Goal: Task Accomplishment & Management: Use online tool/utility

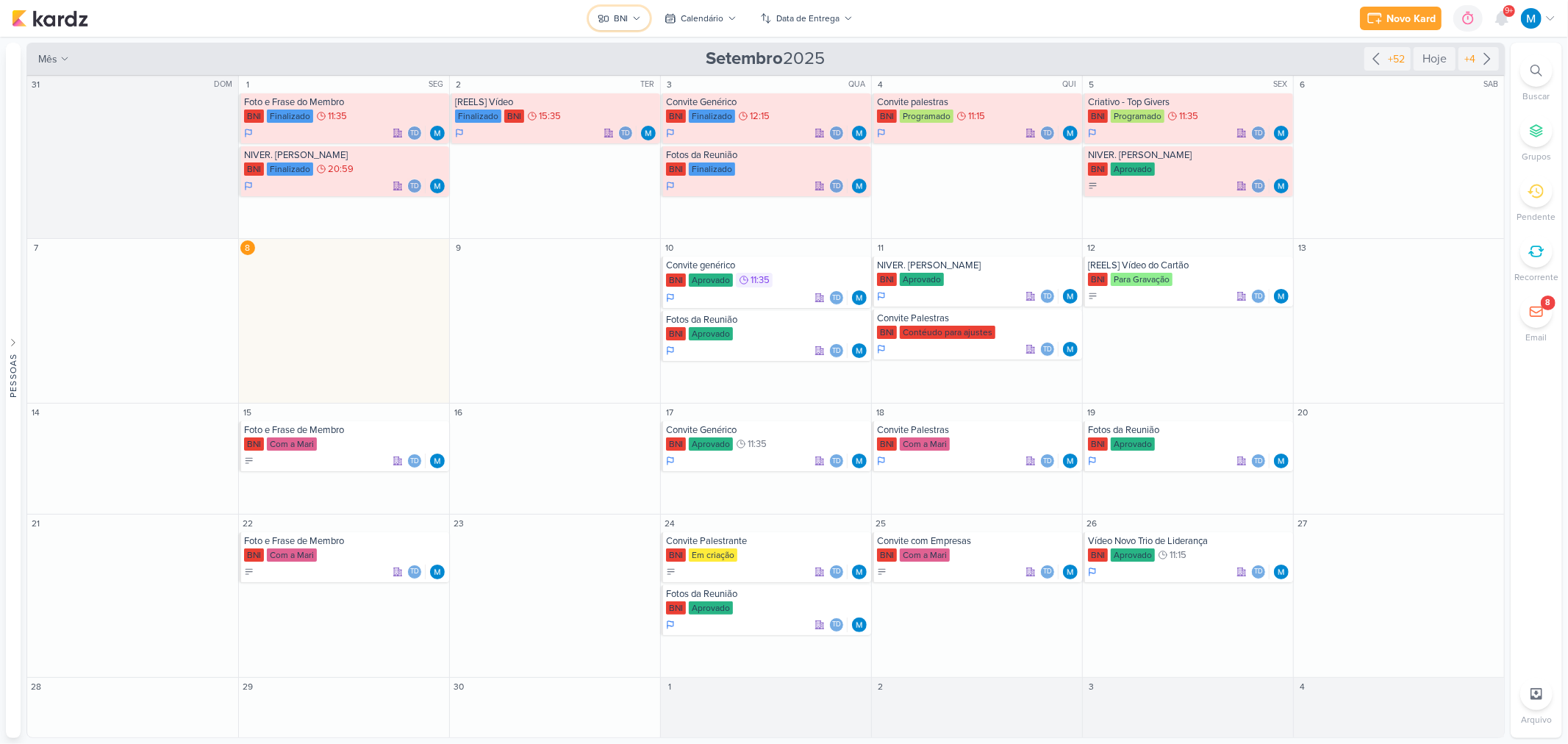
click at [636, 10] on button "BNI" at bounding box center [619, 18] width 61 height 23
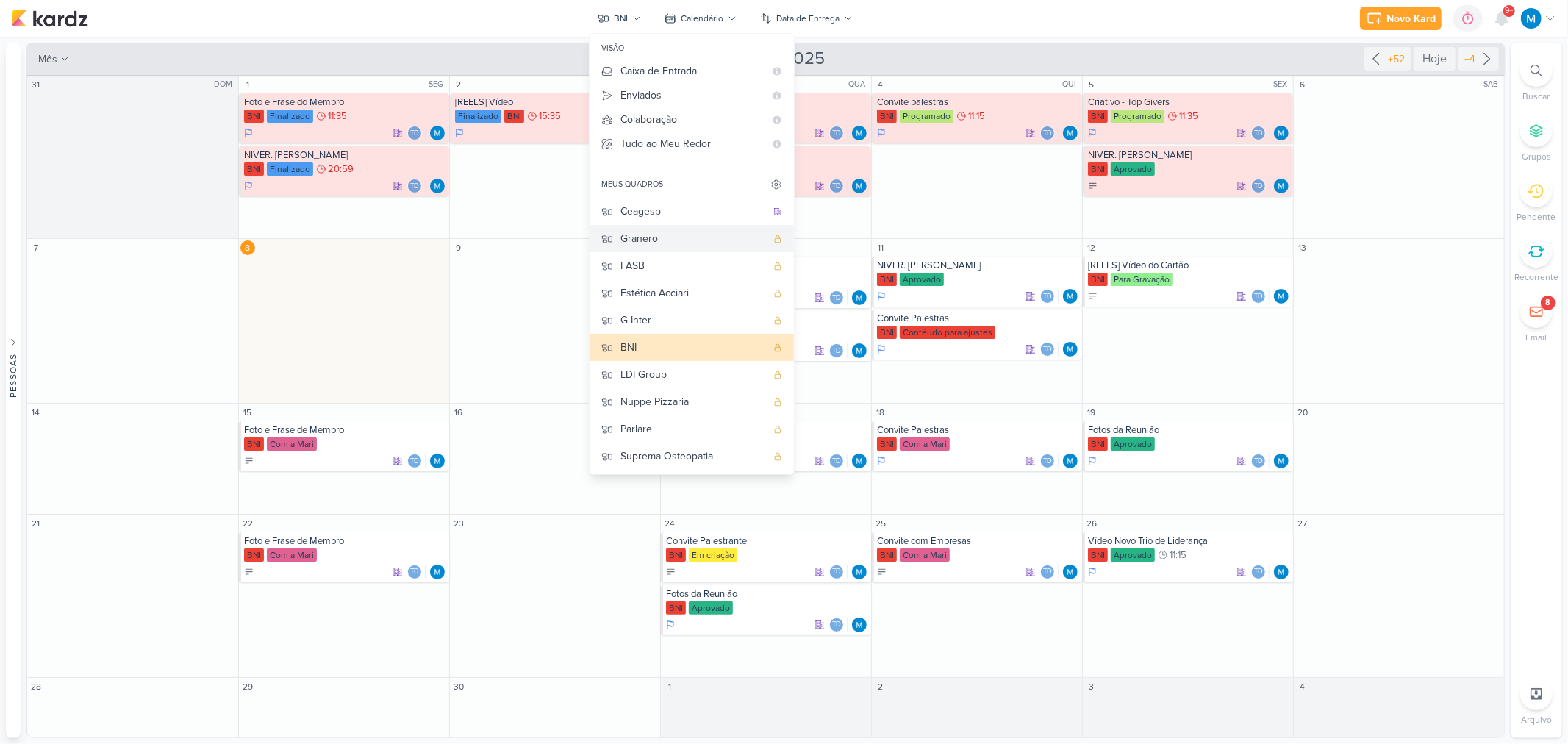
click at [674, 245] on div "Granero" at bounding box center [692, 238] width 146 height 16
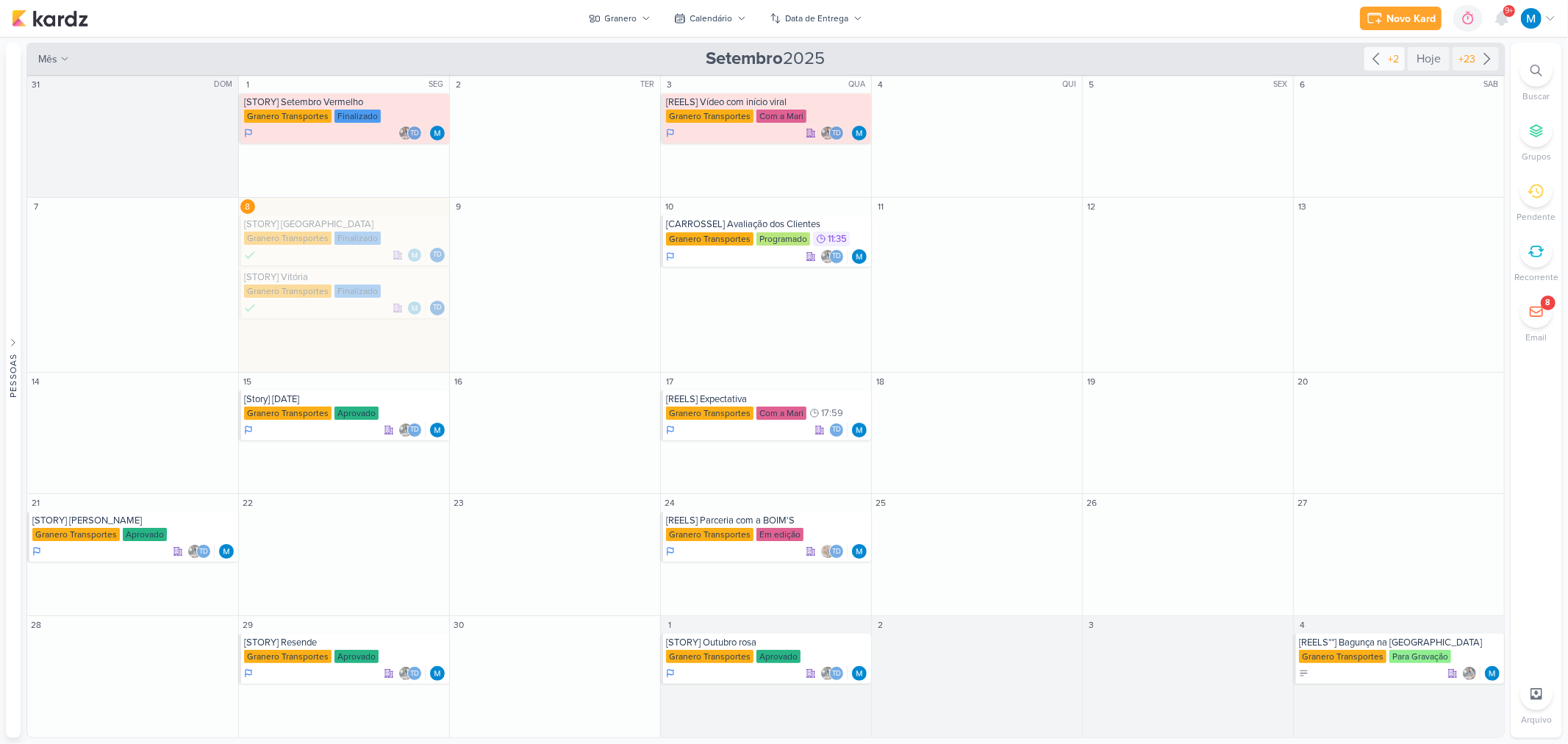
click at [1376, 57] on icon at bounding box center [1376, 60] width 6 height 11
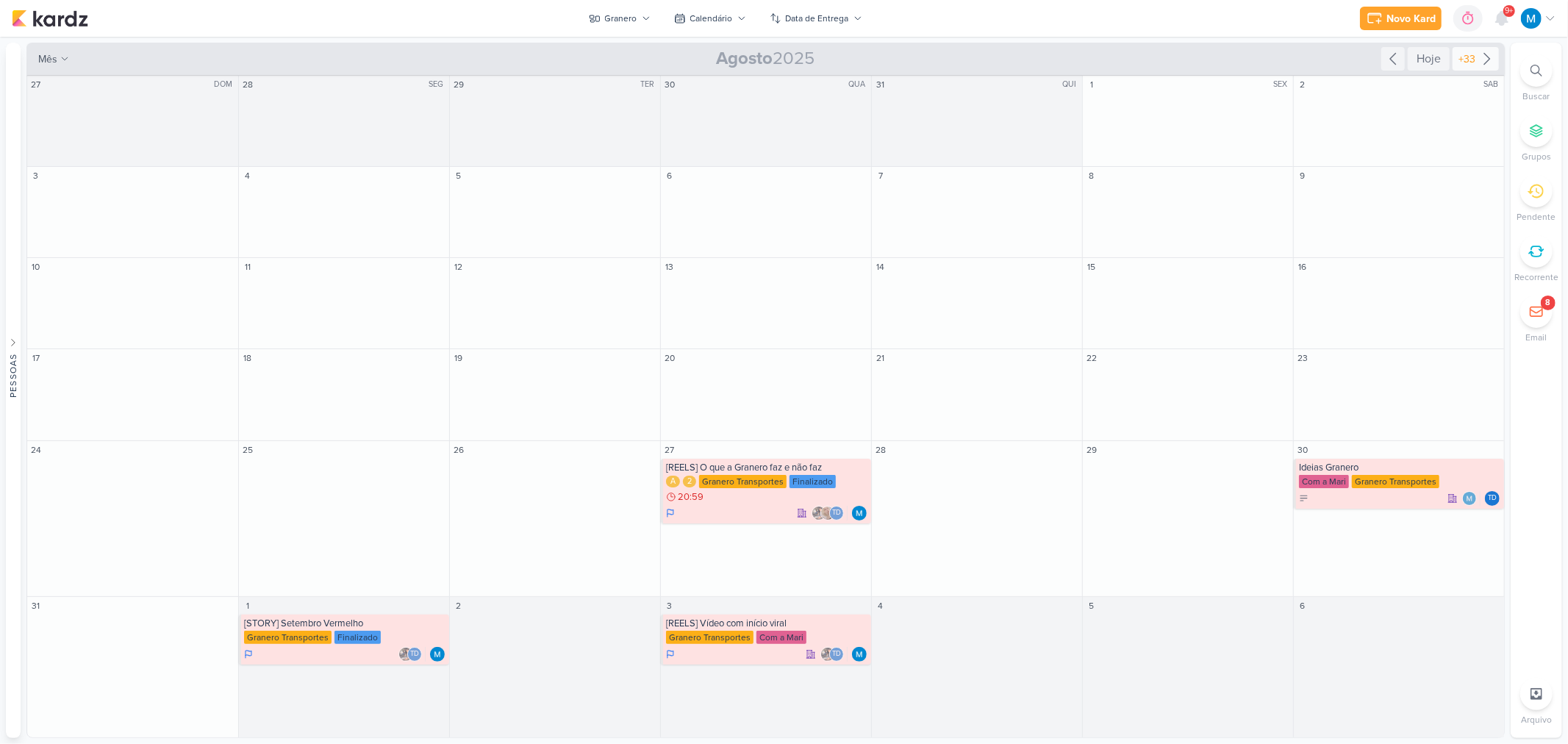
click at [1488, 60] on icon at bounding box center [1487, 60] width 6 height 11
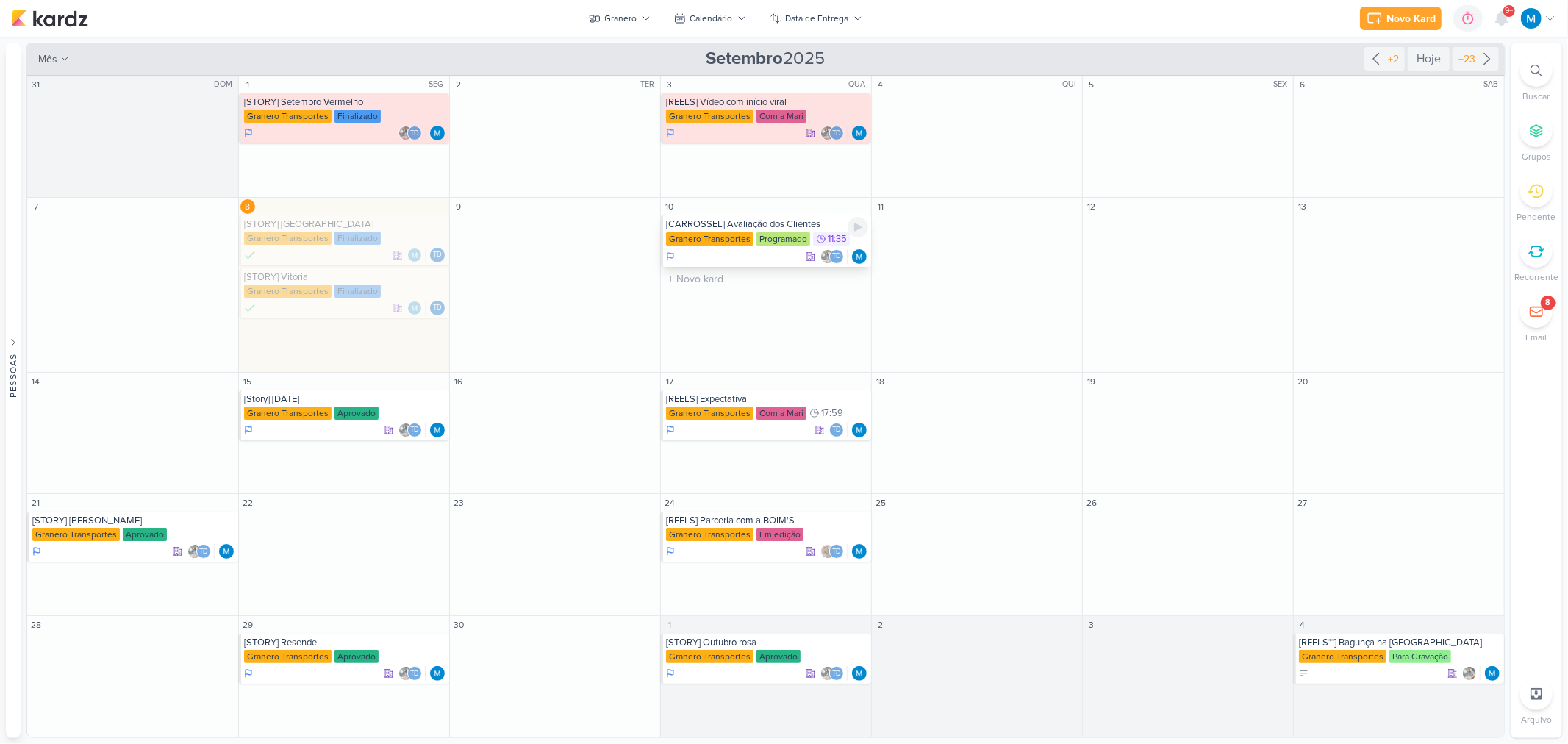
click at [718, 232] on div "Granero Transportes Programado 11:35" at bounding box center [766, 239] width 202 height 16
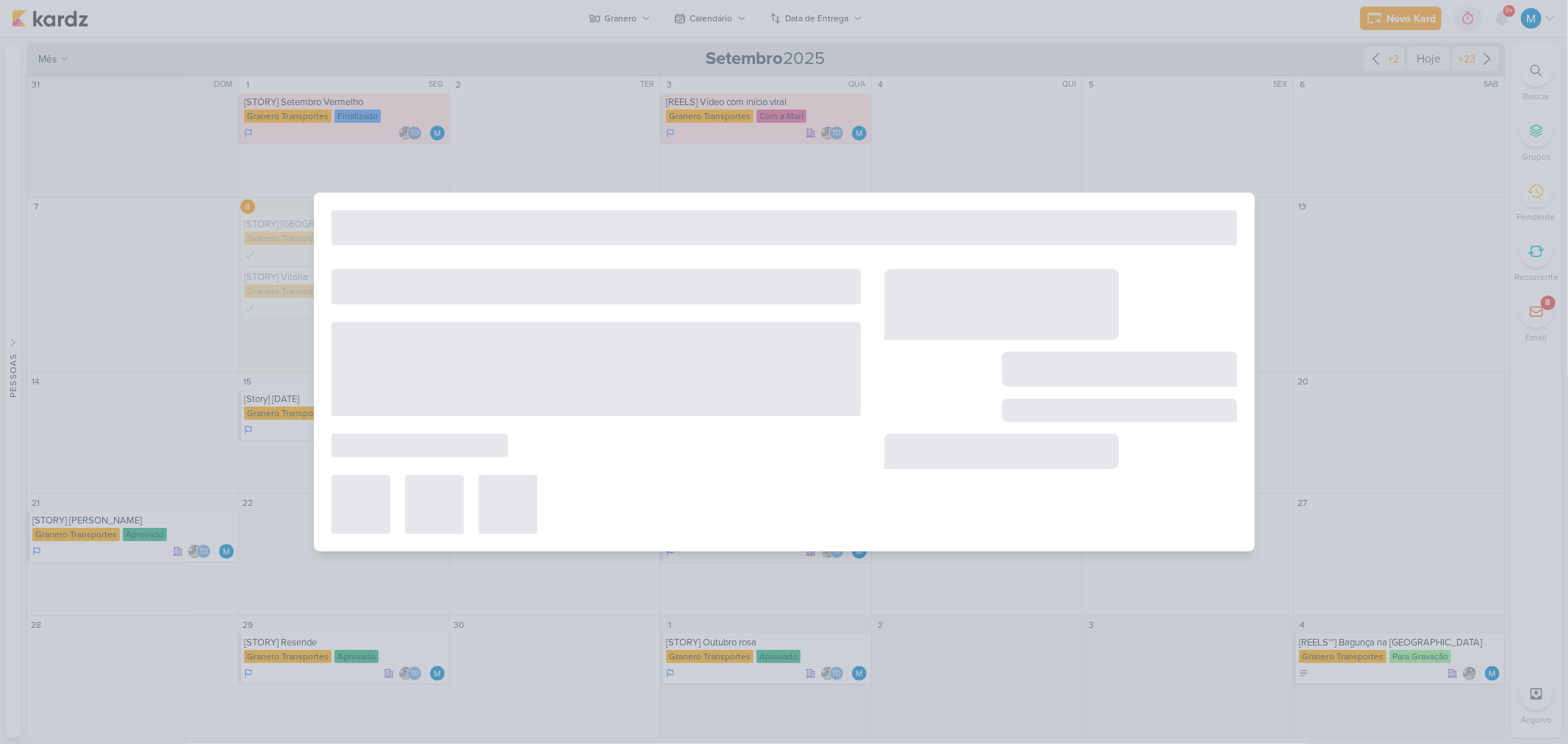
type input "[CARROSSEL] Avaliação dos Clientes"
type input "10 de setembro de 2025 às 11:35"
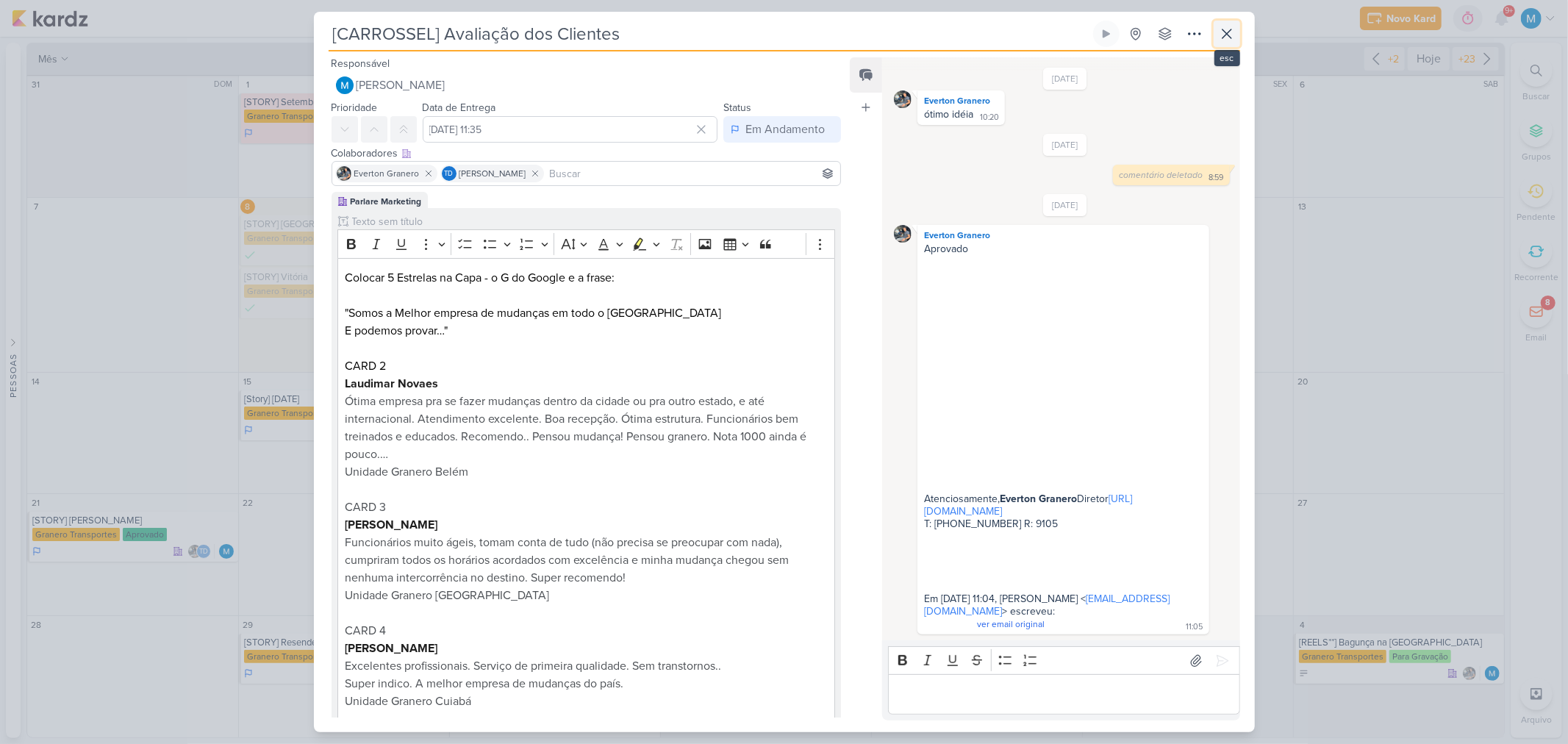
click at [1226, 37] on icon at bounding box center [1226, 33] width 18 height 18
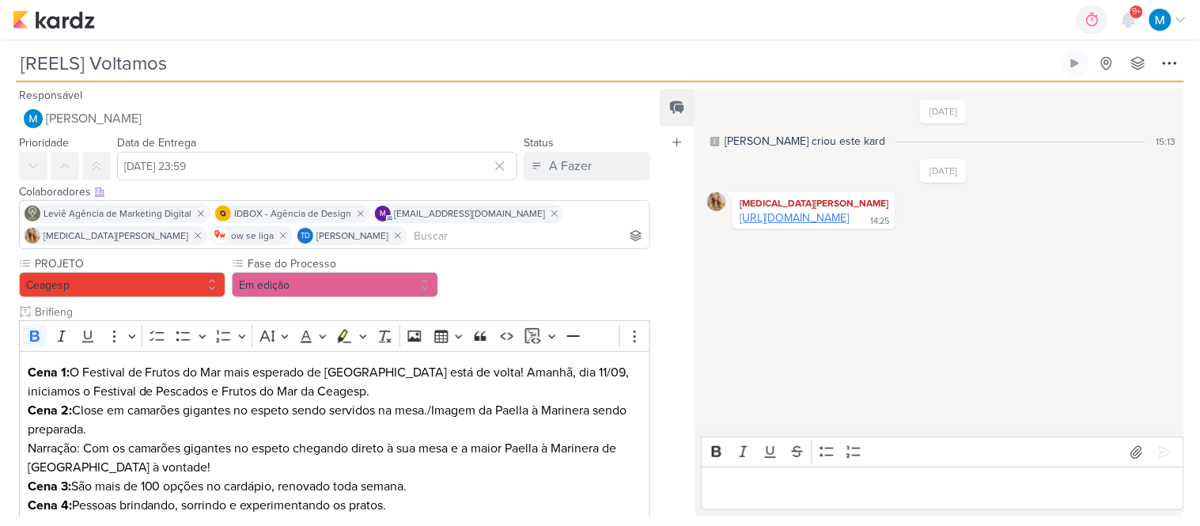
click at [849, 217] on link "[URL][DOMAIN_NAME]" at bounding box center [793, 217] width 109 height 13
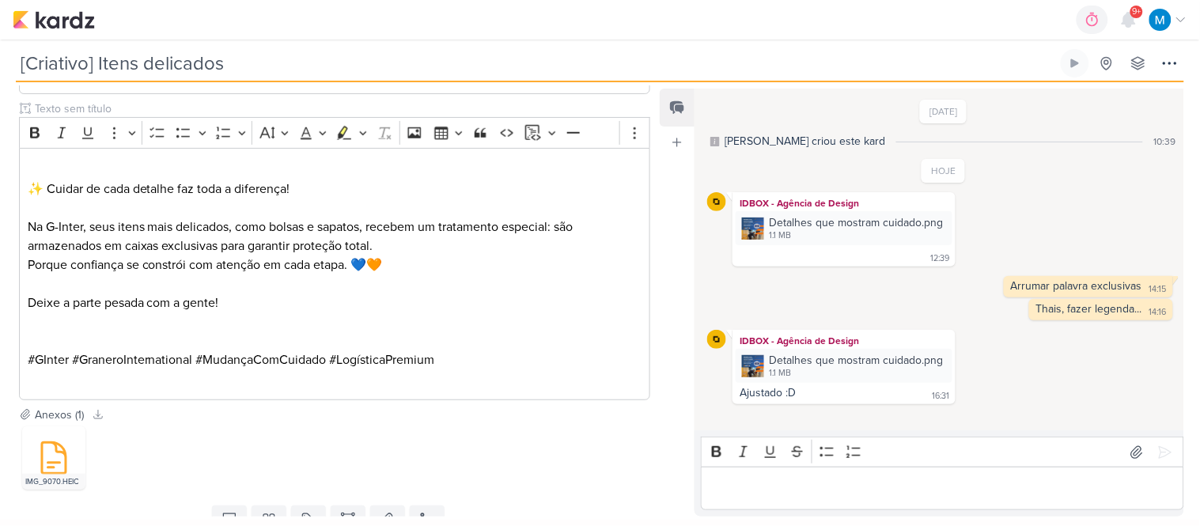
scroll to position [435, 0]
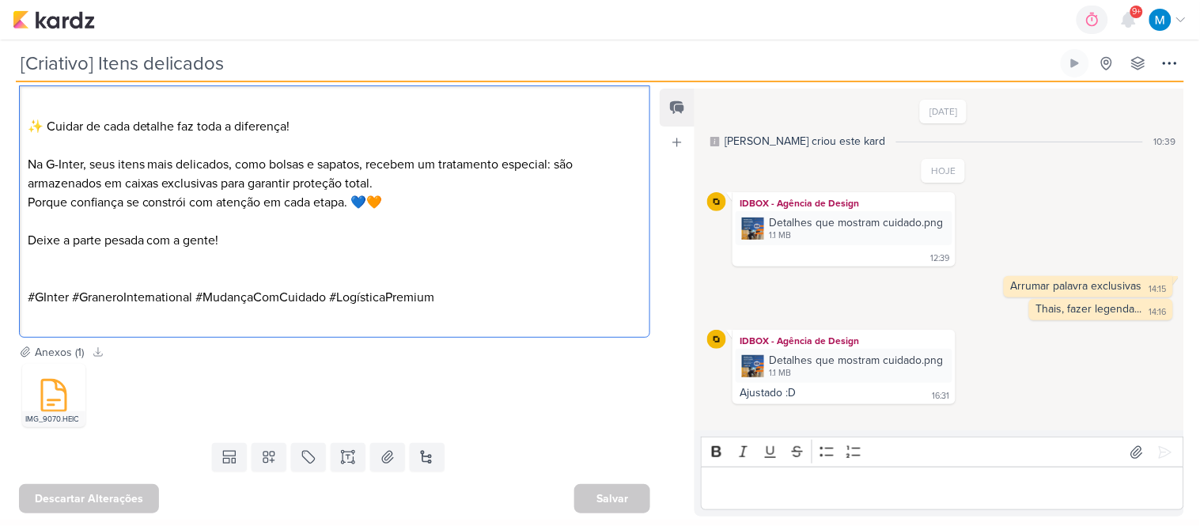
click at [222, 109] on p "⁠⁠⁠⁠⁠⁠⁠ ✨ Cuidar de cada detalhe faz toda a diferença!" at bounding box center [335, 117] width 614 height 38
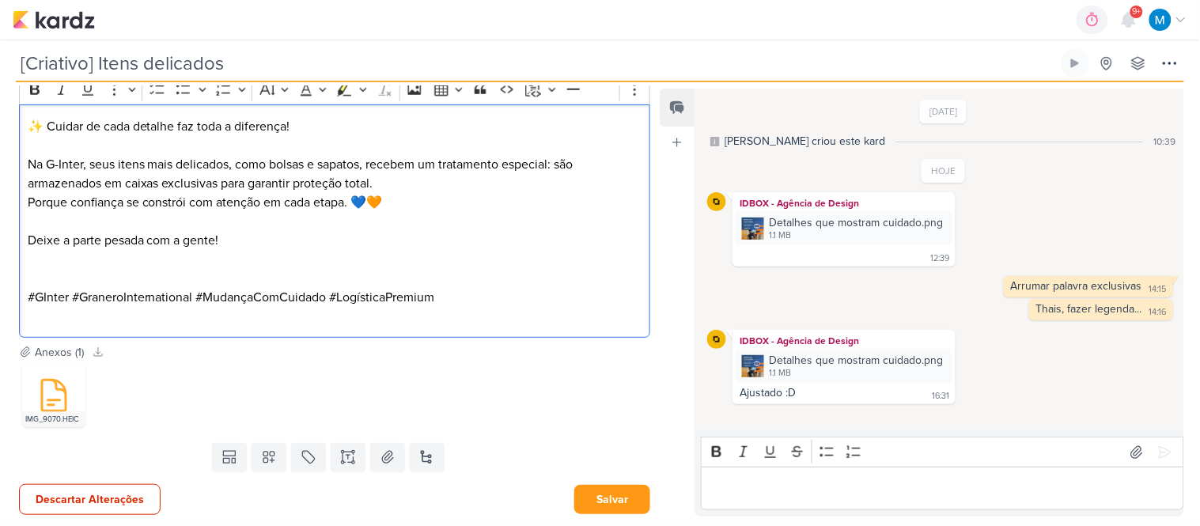
scroll to position [418, 0]
click at [233, 237] on p "Deixe a parte pesada com a gente!" at bounding box center [335, 238] width 614 height 19
drag, startPoint x: 180, startPoint y: 251, endPoint x: 27, endPoint y: 238, distance: 154.0
click at [27, 238] on div "✨ Cuidar de cada detalhe faz toda a diferença! Na G-Inter, seus itens mais deli…" at bounding box center [334, 219] width 631 height 233
click at [75, 271] on p "Editor editing area: main" at bounding box center [335, 276] width 614 height 19
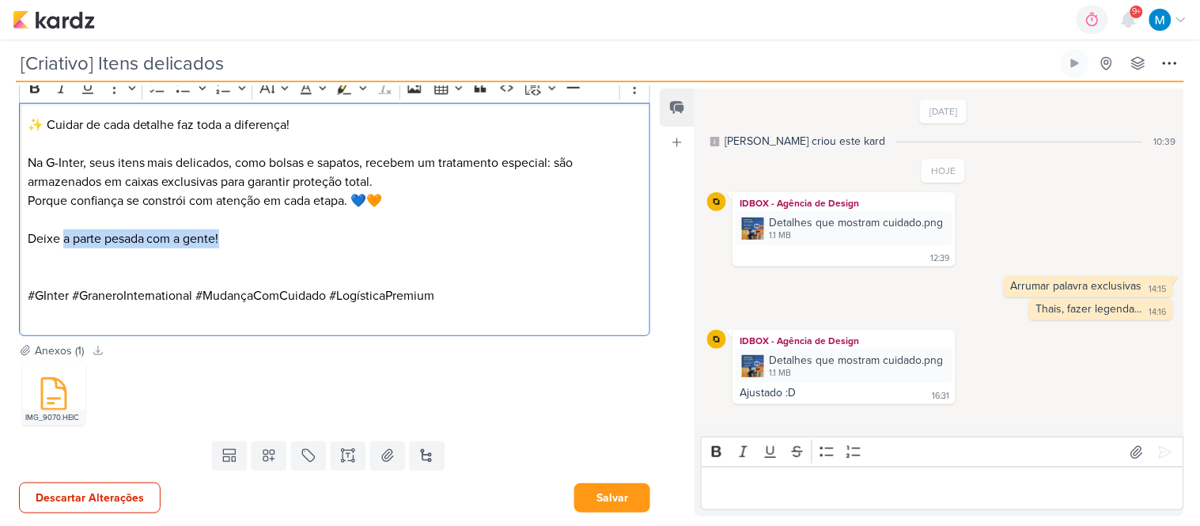
drag, startPoint x: 61, startPoint y: 239, endPoint x: 271, endPoint y: 246, distance: 210.5
click at [271, 246] on p "Deixe a parte pesada com a gente!" at bounding box center [335, 238] width 614 height 19
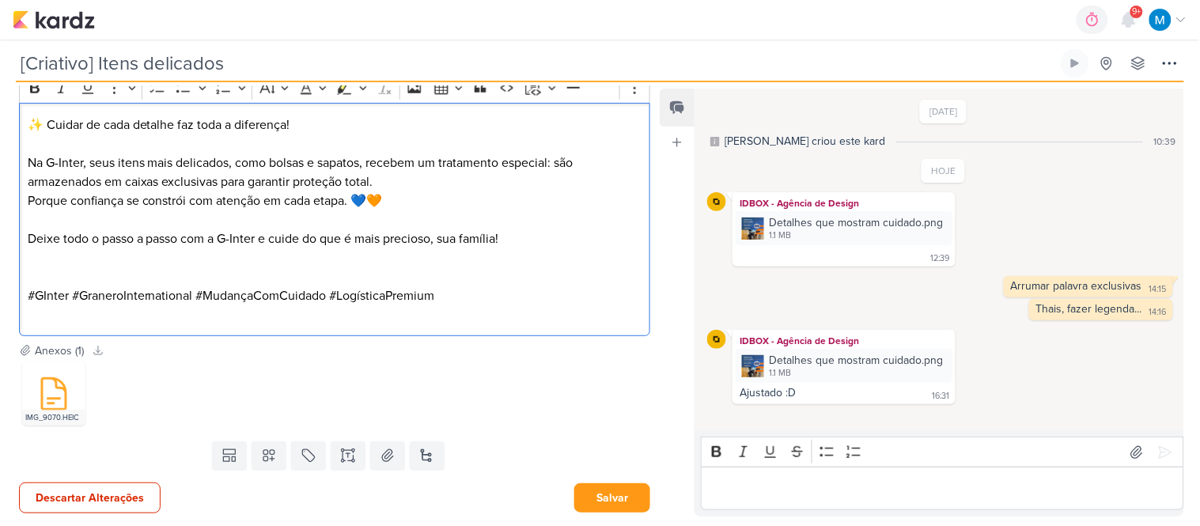
scroll to position [399, 0]
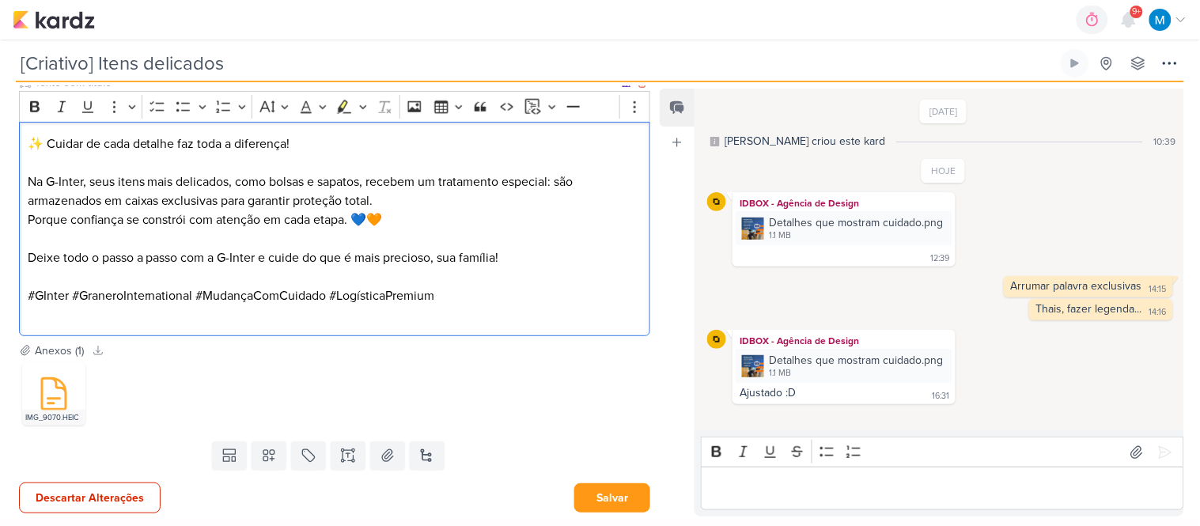
click at [477, 301] on p "#GInter #GraneroInternational #MudançaComCuidado #LogísticaPremium" at bounding box center [335, 295] width 614 height 19
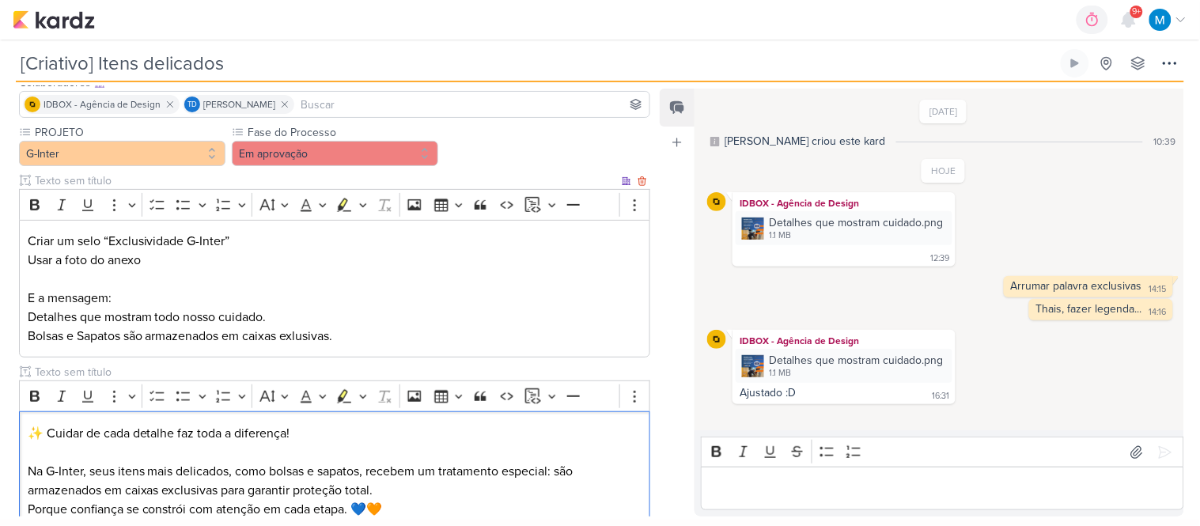
scroll to position [0, 0]
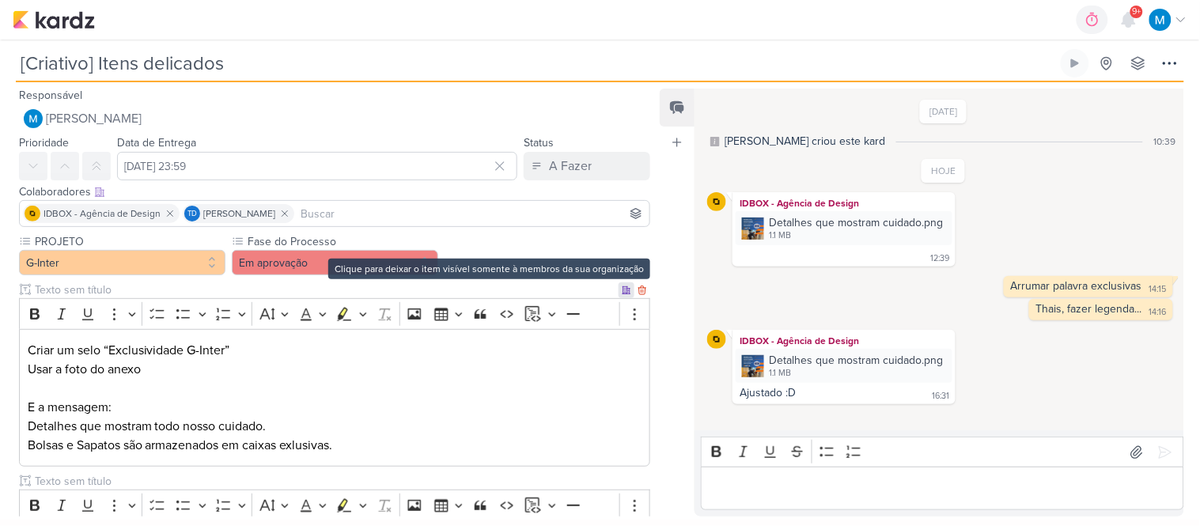
click at [622, 290] on icon at bounding box center [626, 289] width 9 height 9
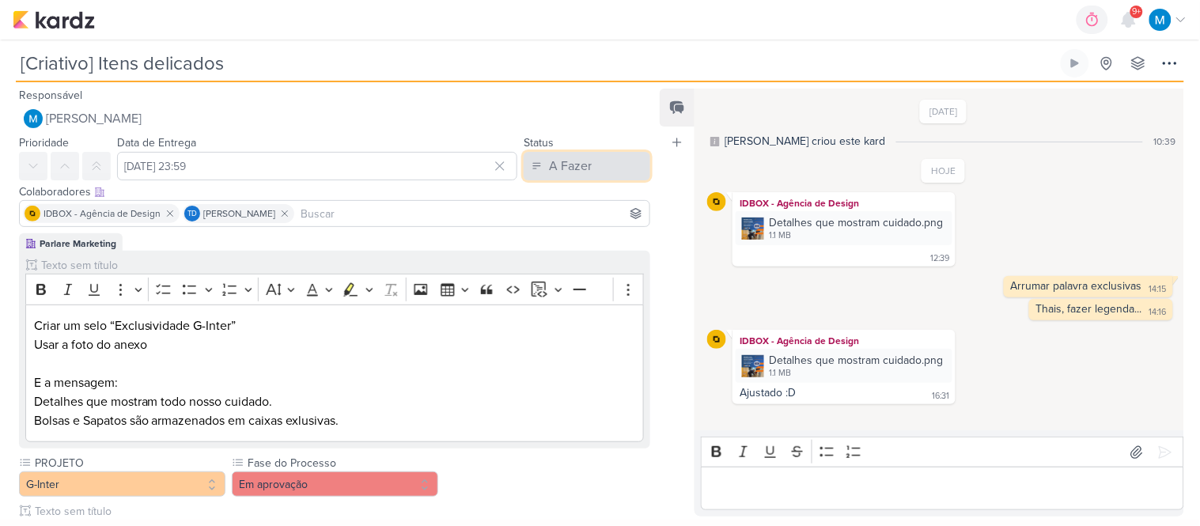
click at [579, 168] on div "A Fazer" at bounding box center [570, 166] width 43 height 19
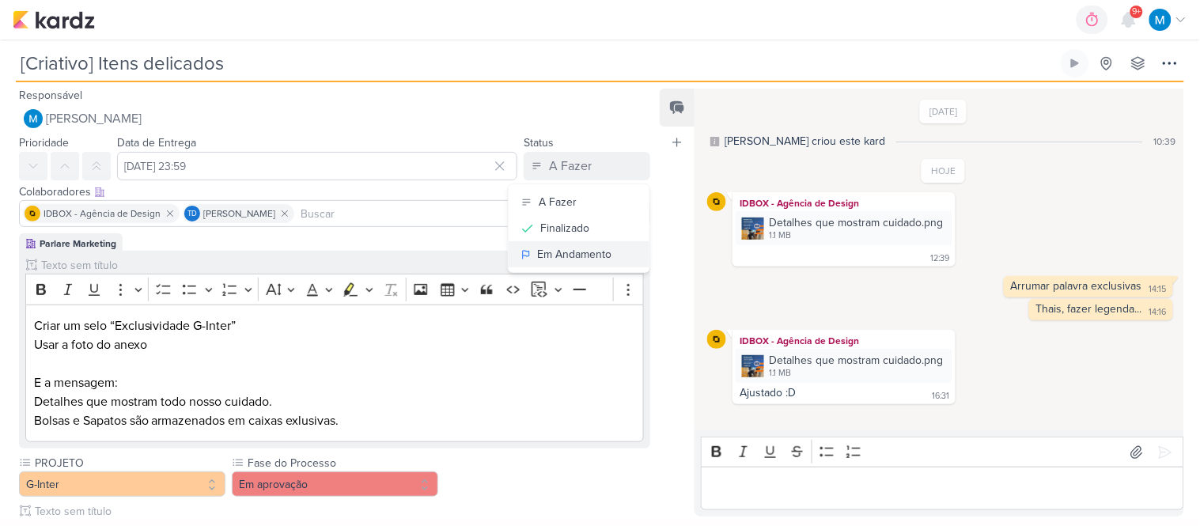
click at [566, 256] on div "Em Andamento" at bounding box center [574, 254] width 74 height 17
click at [391, 208] on input at bounding box center [471, 213] width 349 height 19
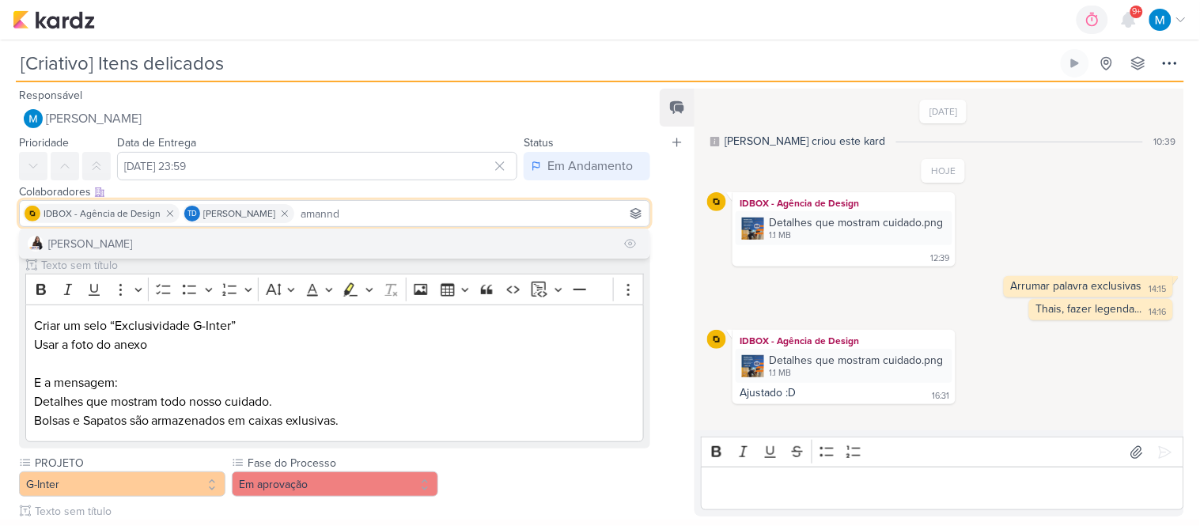
type input "amannd"
click at [388, 244] on button "Amannda Primo" at bounding box center [334, 243] width 629 height 28
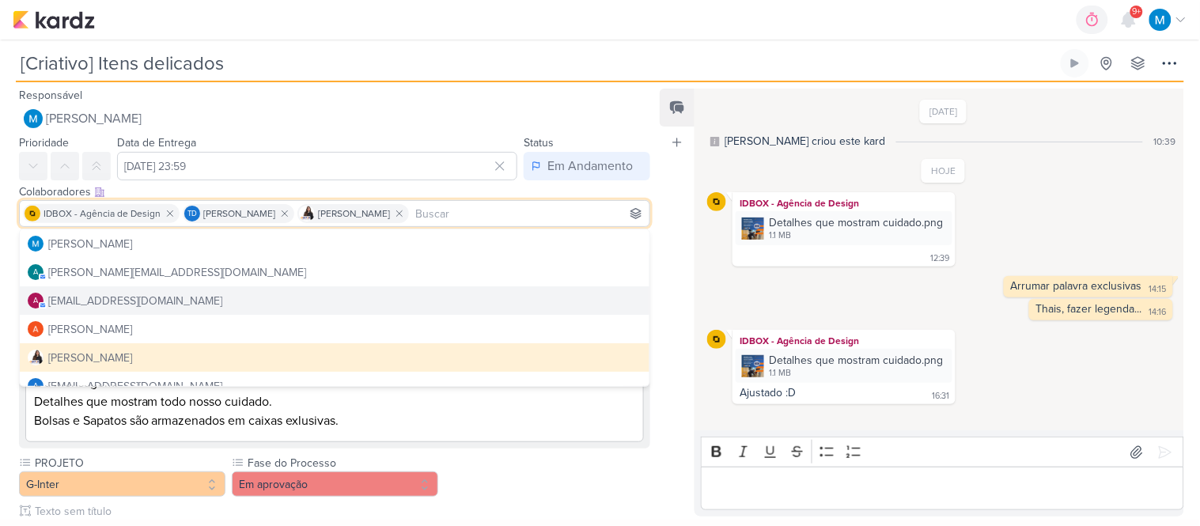
click at [680, 236] on div "Feed Atrelar email Solte o email para atrelar ao kard" at bounding box center [677, 303] width 35 height 428
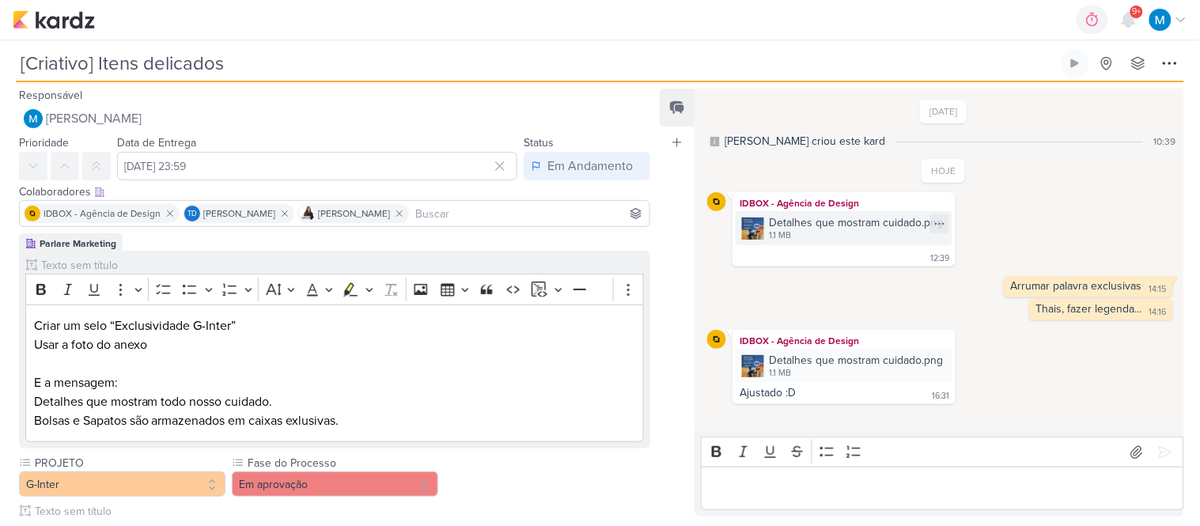
click at [949, 225] on div "Detalhes que mostram cuidado.png 1.1 MB" at bounding box center [843, 228] width 217 height 34
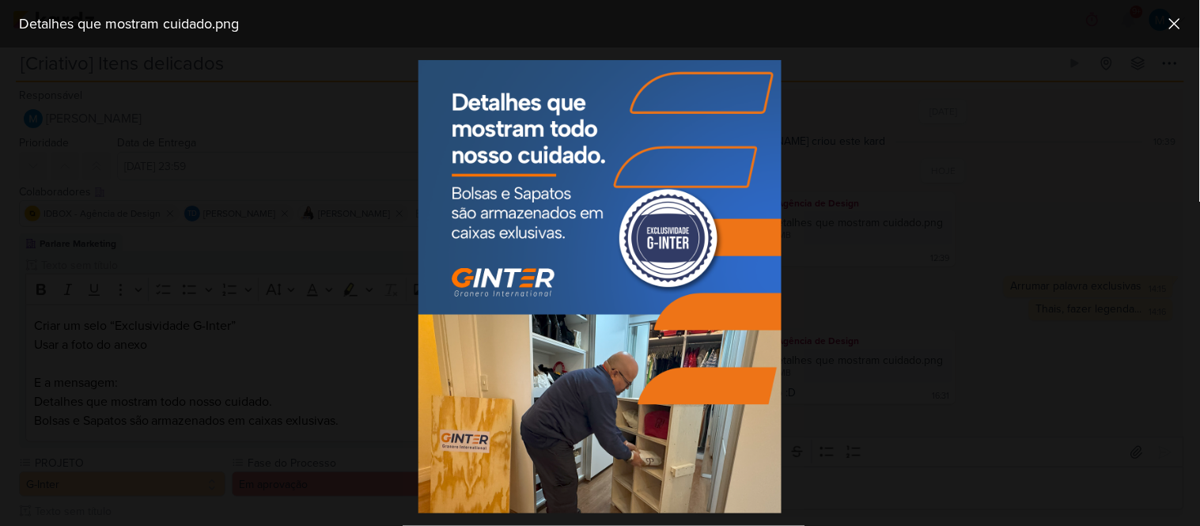
click at [989, 219] on div at bounding box center [600, 286] width 1200 height 478
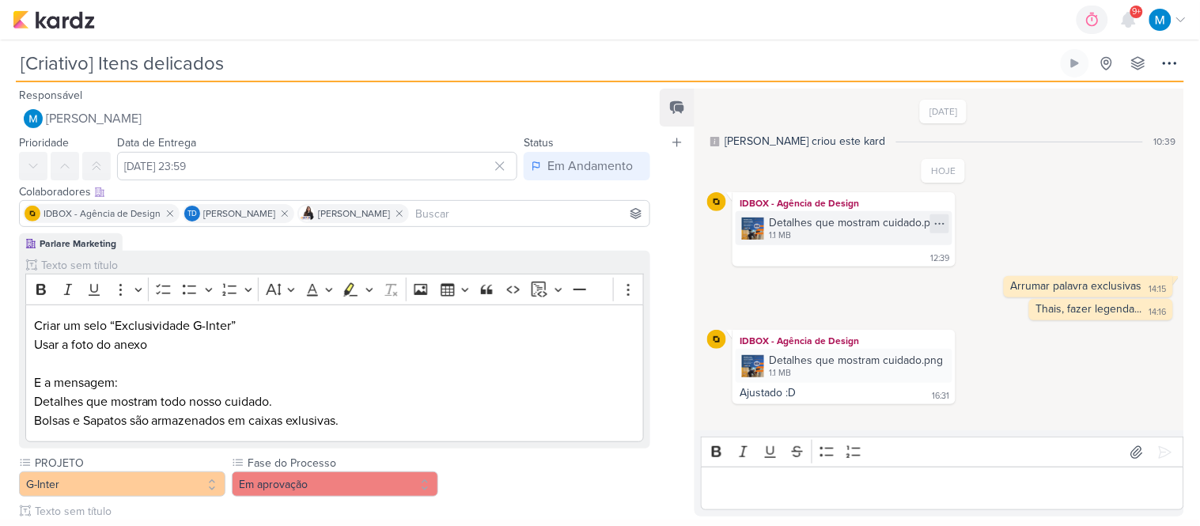
click at [939, 220] on icon at bounding box center [939, 223] width 13 height 13
click at [979, 297] on div "Arrumar palavra exclusivas 14:15 14:15 Deletar" at bounding box center [943, 286] width 472 height 21
click at [1014, 309] on icon at bounding box center [1016, 308] width 13 height 13
click at [1047, 341] on div "Deletar" at bounding box center [1057, 336] width 36 height 17
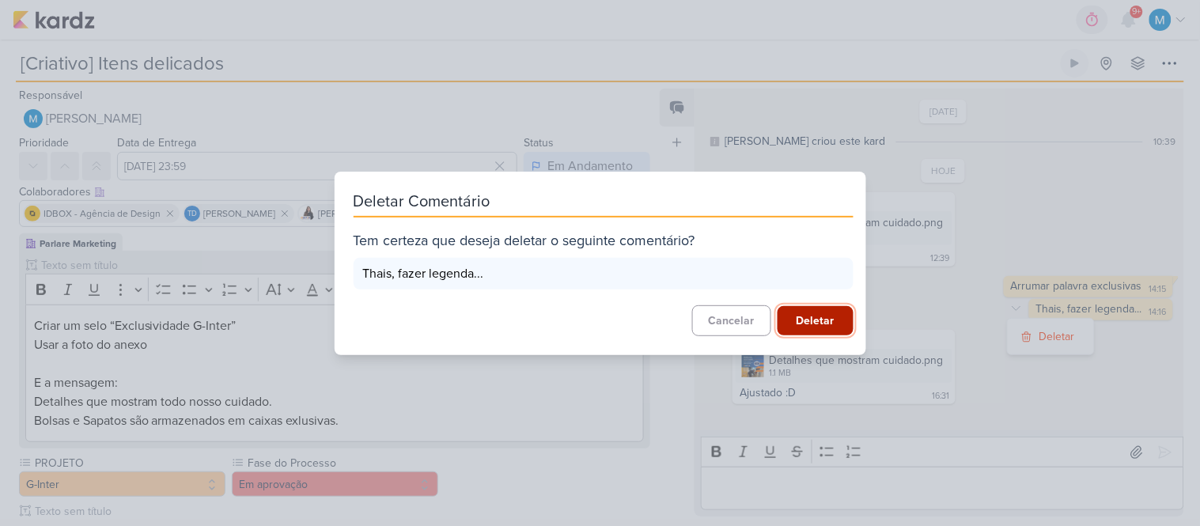
click at [811, 315] on button "Deletar" at bounding box center [815, 320] width 76 height 29
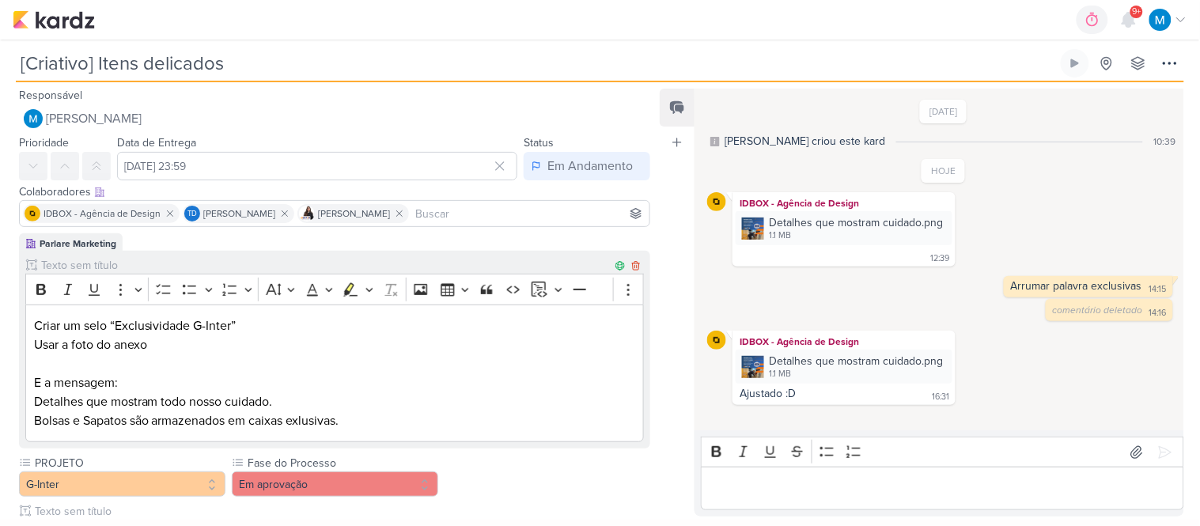
click at [304, 423] on p "Bolsas e Sapatos são armazenados em caixas exlusivas." at bounding box center [335, 420] width 602 height 19
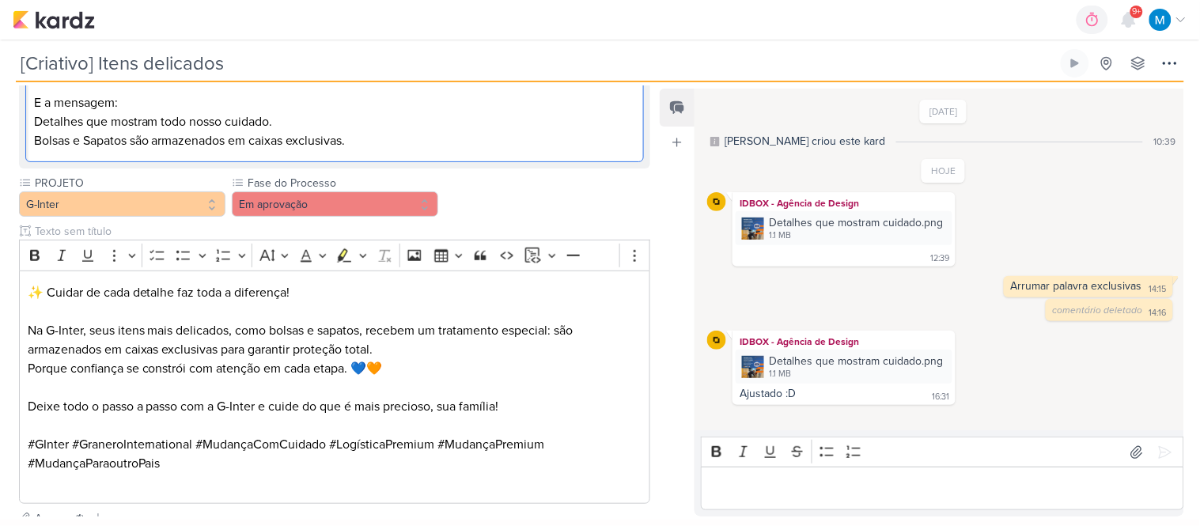
scroll to position [448, 0]
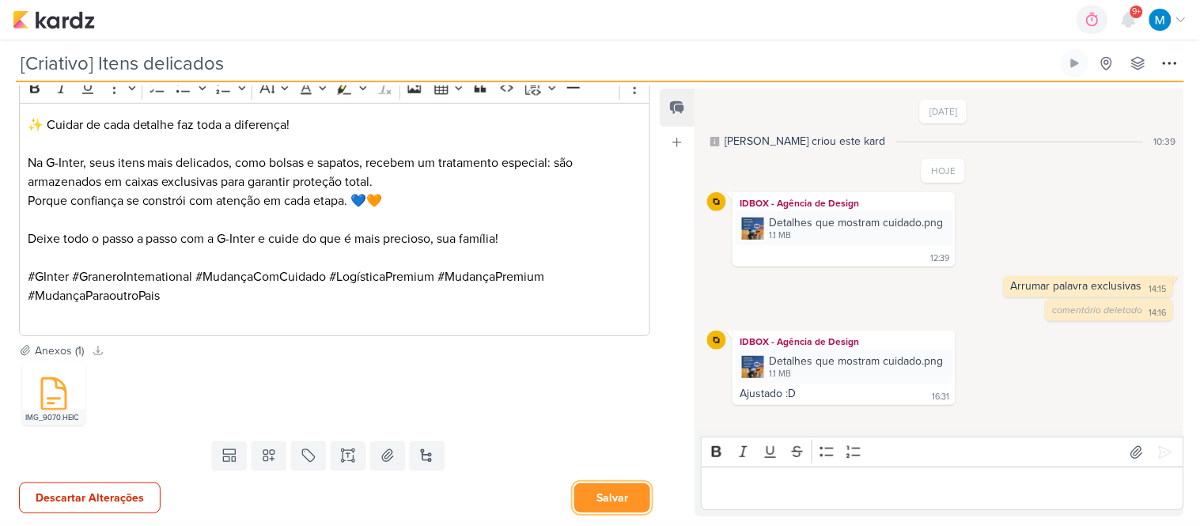
click at [619, 493] on button "Salvar" at bounding box center [612, 497] width 76 height 29
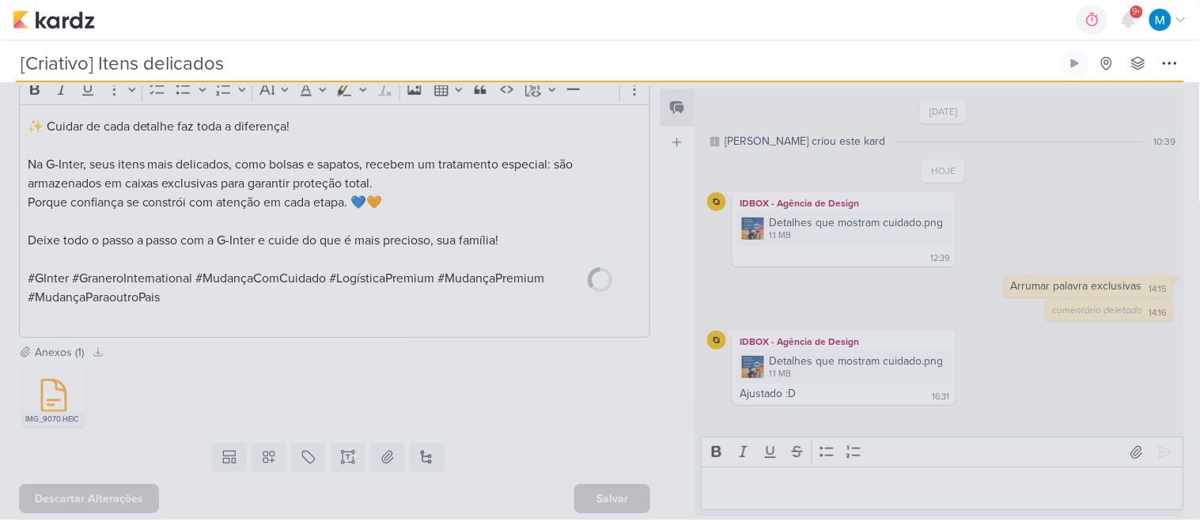
scroll to position [446, 0]
